Goal: Transaction & Acquisition: Purchase product/service

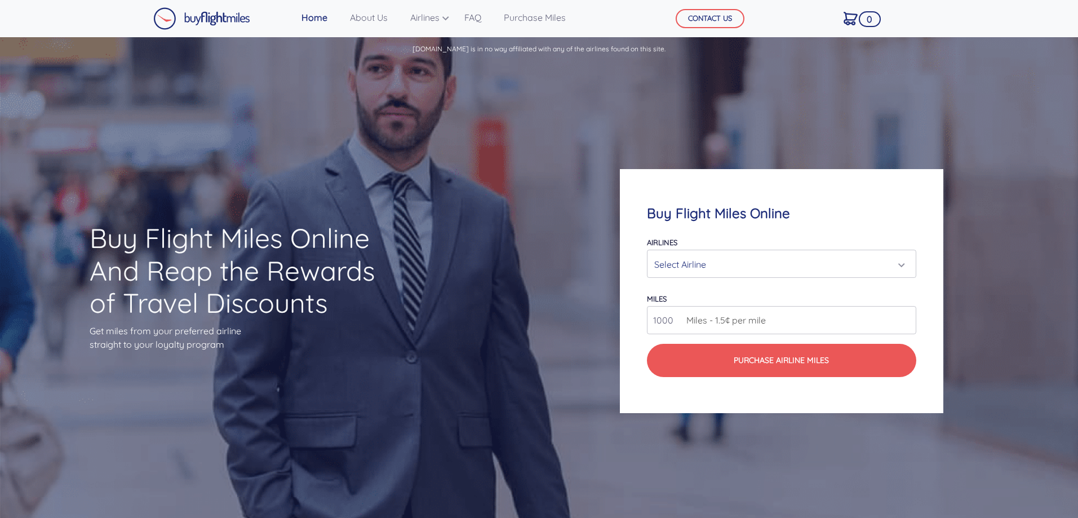
click at [668, 269] on div "Select Airline" at bounding box center [777, 264] width 247 height 21
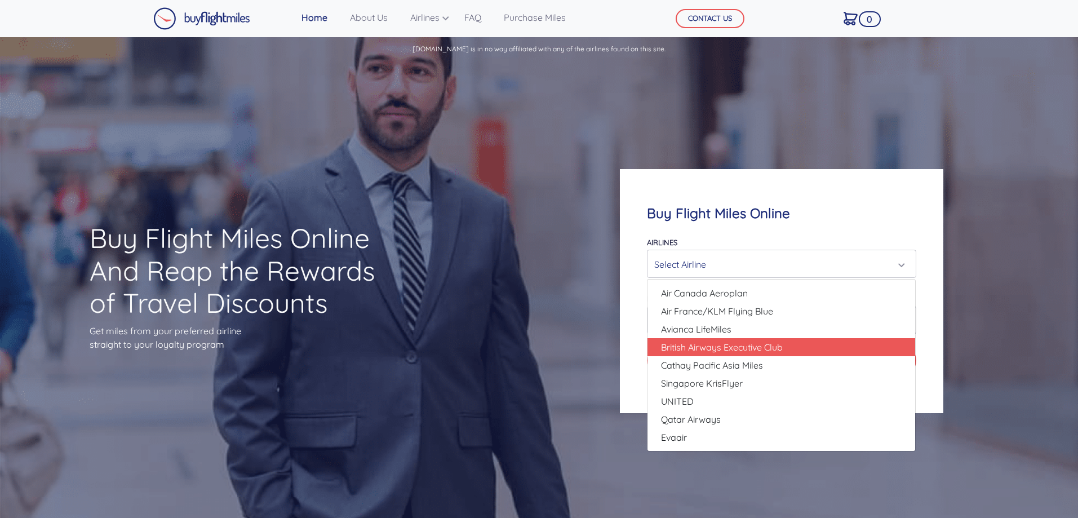
click at [732, 353] on span "British Airways Executive Club" at bounding box center [722, 347] width 122 height 14
select select "British Airways Executive Club"
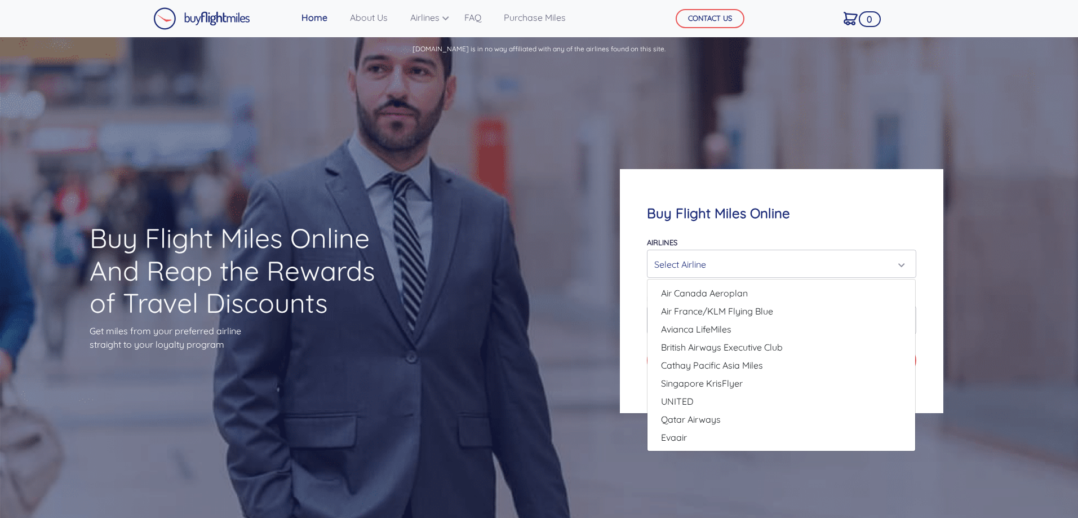
type input "80000"
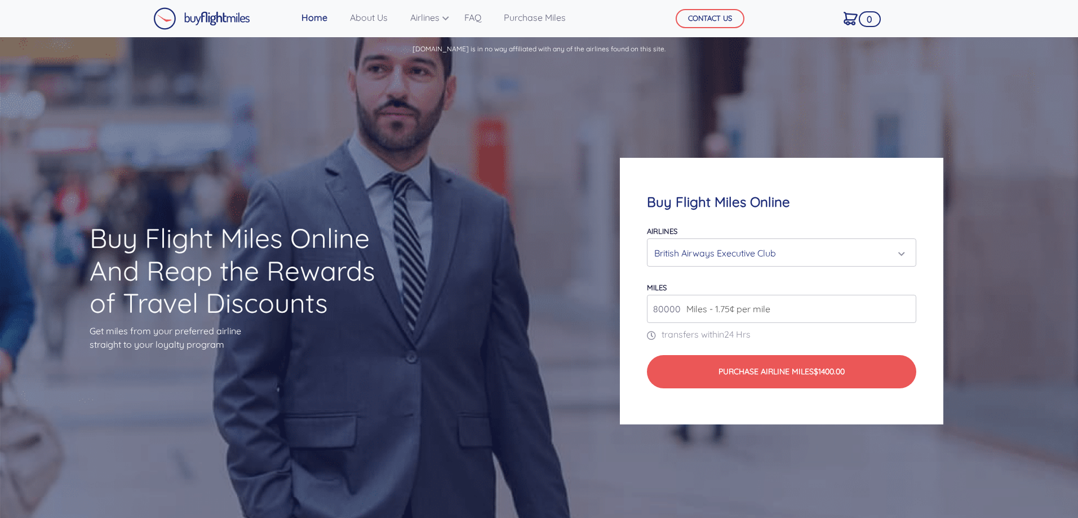
click at [476, 180] on div "Buy Flight Miles Online And Reap the Rewards of Travel Discounts Get miles from…" at bounding box center [539, 291] width 1078 height 456
click at [374, 21] on link "About Us" at bounding box center [368, 17] width 47 height 23
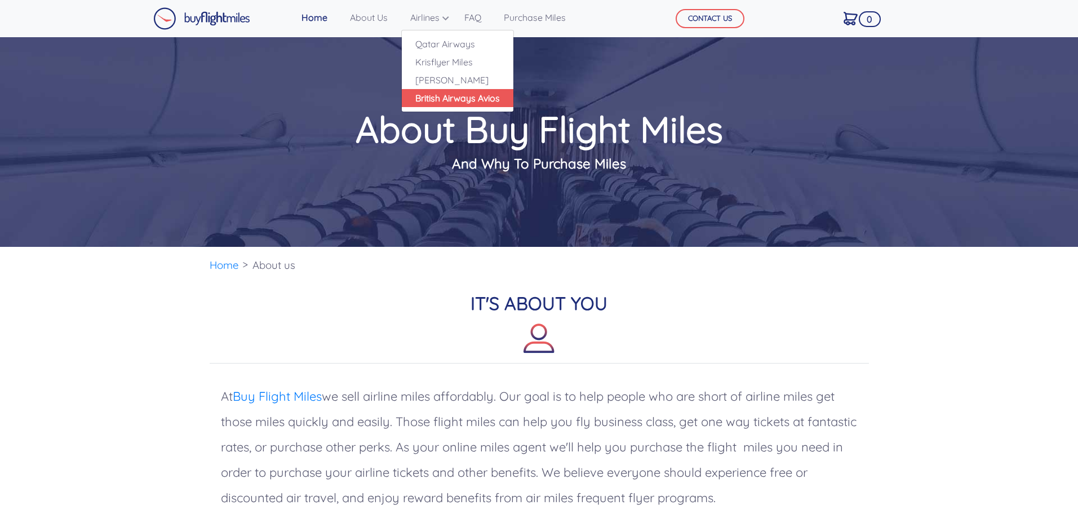
click at [427, 97] on link "British Airways Avios" at bounding box center [458, 98] width 112 height 18
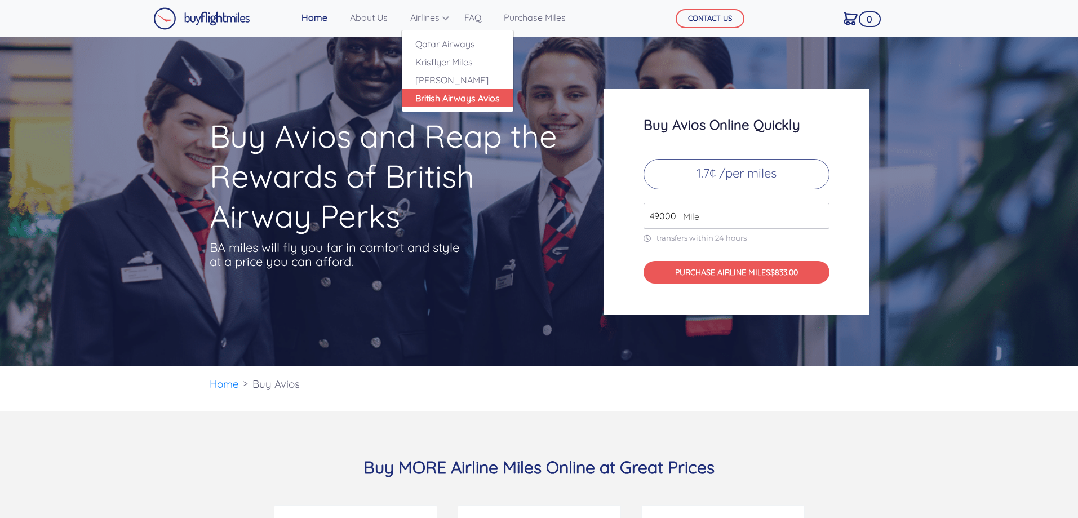
click at [449, 100] on link "British Airways Avios" at bounding box center [458, 98] width 112 height 18
